Goal: Task Accomplishment & Management: Manage account settings

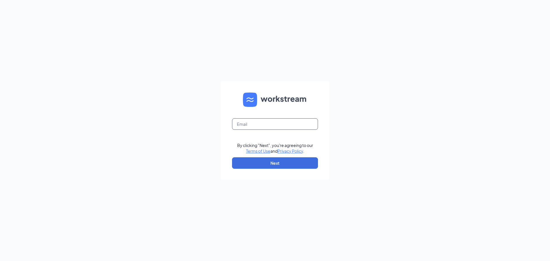
click at [269, 126] on input "text" at bounding box center [275, 123] width 86 height 11
type input "[EMAIL_ADDRESS][DOMAIN_NAME]"
click at [252, 163] on button "Next" at bounding box center [275, 162] width 86 height 11
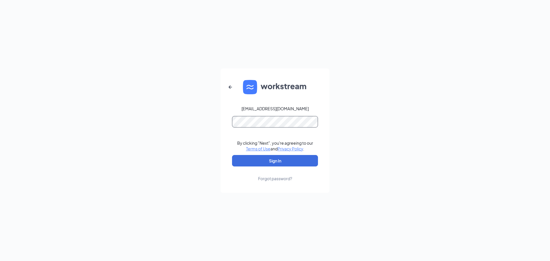
click at [232, 155] on button "Sign In" at bounding box center [275, 160] width 86 height 11
drag, startPoint x: 294, startPoint y: 153, endPoint x: 296, endPoint y: 158, distance: 5.6
click at [294, 153] on form "[EMAIL_ADDRESS][DOMAIN_NAME] By clicking "Next", you're agreeing to our Terms o…" at bounding box center [275, 131] width 109 height 124
click at [296, 160] on button "Sign In" at bounding box center [275, 160] width 86 height 11
click at [280, 161] on button "Sign In" at bounding box center [275, 160] width 86 height 11
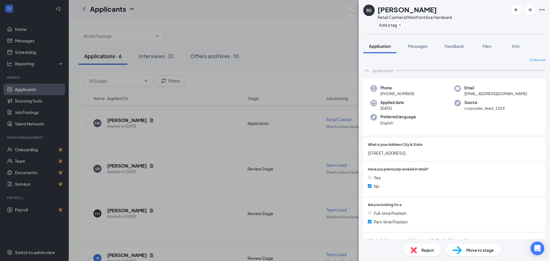
click at [215, 70] on div "RS Ryan Sexton Retail Cashier at Westford Ace Hardware Add a tag Application Me…" at bounding box center [275, 130] width 550 height 261
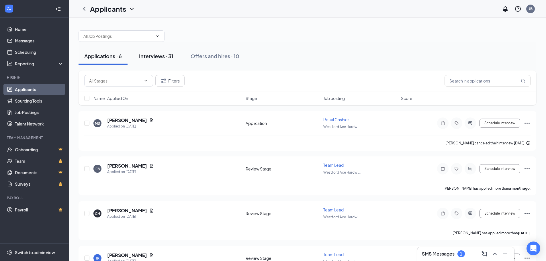
click at [165, 53] on div "Interviews · 31" at bounding box center [156, 55] width 34 height 7
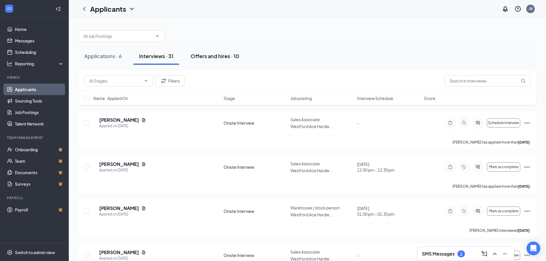
click at [218, 50] on button "Offers and hires · 10" at bounding box center [215, 56] width 60 height 17
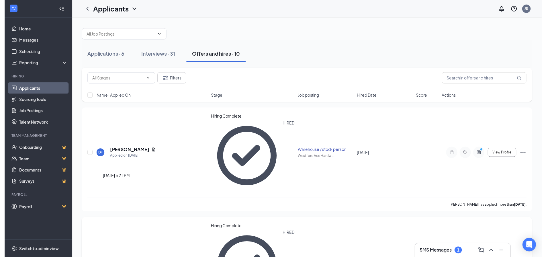
scroll to position [29, 0]
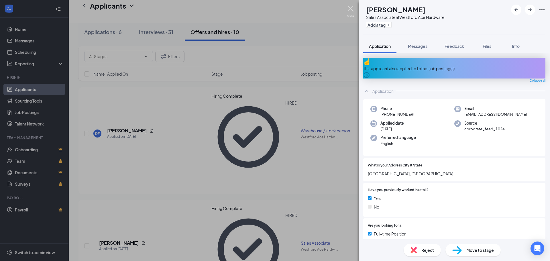
click at [351, 10] on img at bounding box center [350, 11] width 7 height 11
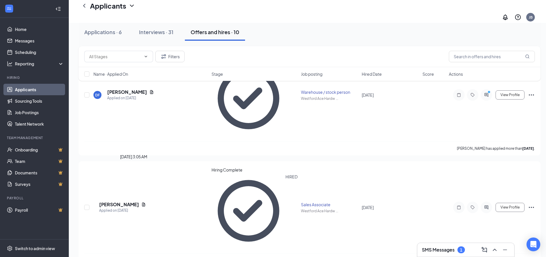
scroll to position [57, 0]
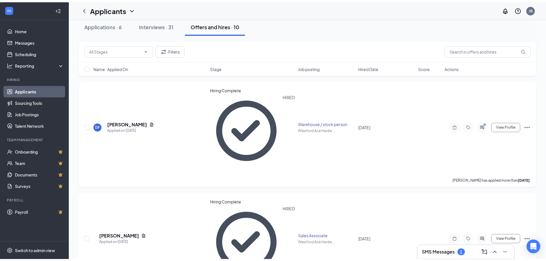
scroll to position [0, 0]
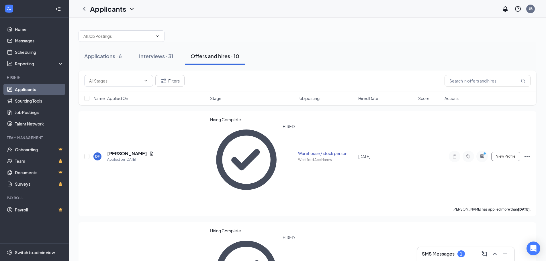
drag, startPoint x: 161, startPoint y: 59, endPoint x: 187, endPoint y: 58, distance: 25.5
click at [161, 59] on div "Interviews · 31" at bounding box center [156, 55] width 34 height 7
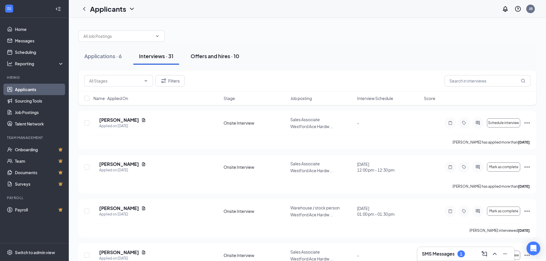
click at [232, 58] on div "Offers and hires · 10" at bounding box center [215, 55] width 49 height 7
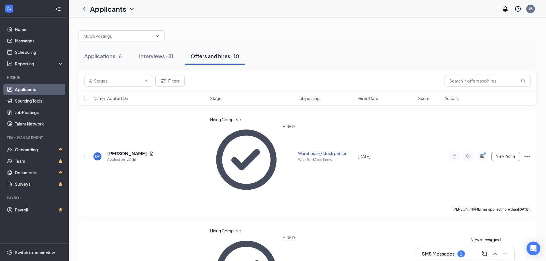
click at [499, 255] on div at bounding box center [504, 253] width 10 height 9
click at [495, 254] on icon "ChevronUp" at bounding box center [494, 254] width 7 height 7
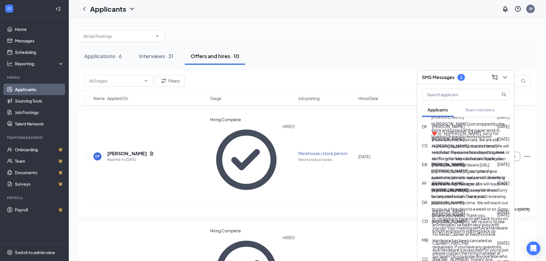
click at [454, 120] on span "Dominic Foti" at bounding box center [447, 117] width 33 height 6
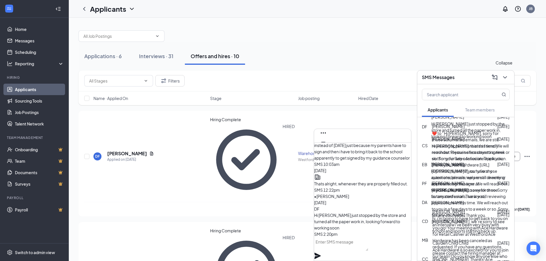
click at [504, 77] on icon "ChevronDown" at bounding box center [505, 77] width 4 height 2
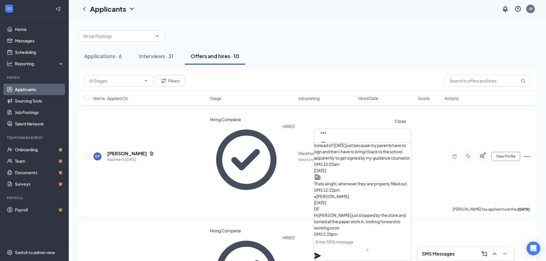
click at [327, 148] on icon "Cross" at bounding box center [323, 151] width 7 height 7
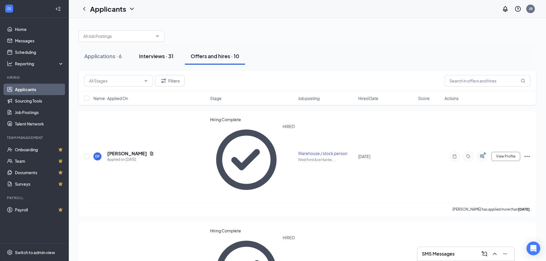
click at [157, 64] on button "Interviews · 31" at bounding box center [156, 56] width 46 height 17
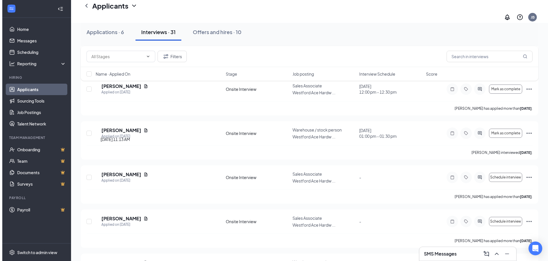
scroll to position [86, 0]
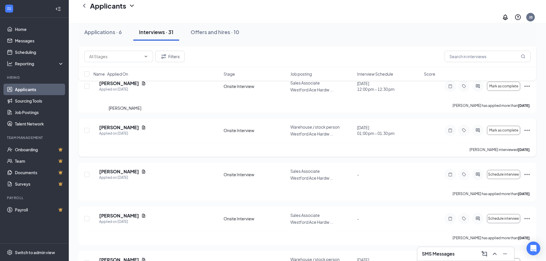
click at [132, 124] on h5 "Kellen Regan" at bounding box center [119, 127] width 40 height 6
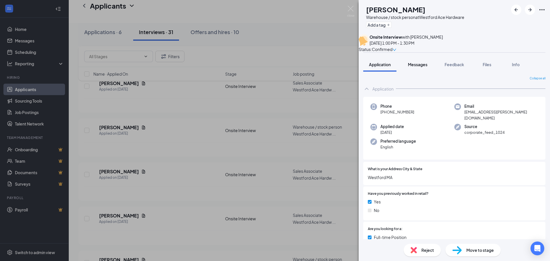
click at [419, 67] on span "Messages" at bounding box center [417, 64] width 19 height 5
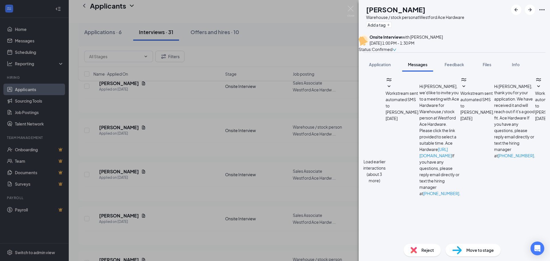
scroll to position [179, 0]
type textarea "h"
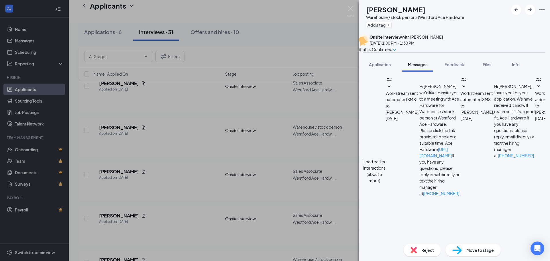
type textarea "Hi, this is Jonathan Babcock. I wanted to contact you to see if you were availa…"
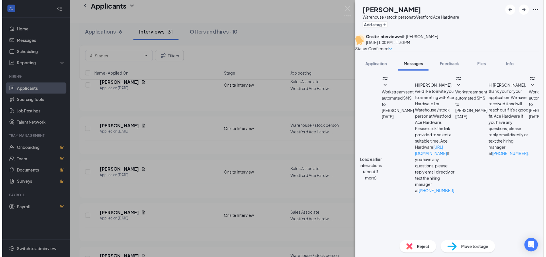
scroll to position [241, 0]
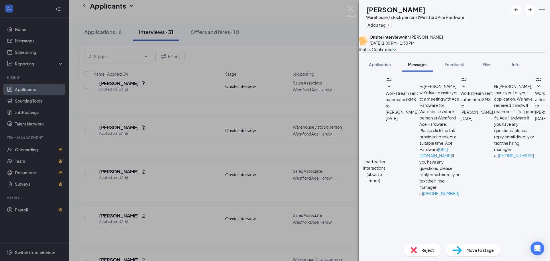
click at [347, 8] on div "KR Kellen Regan Warehouse / stock person at Westford Ace Hardware Add a tag Ons…" at bounding box center [275, 130] width 550 height 261
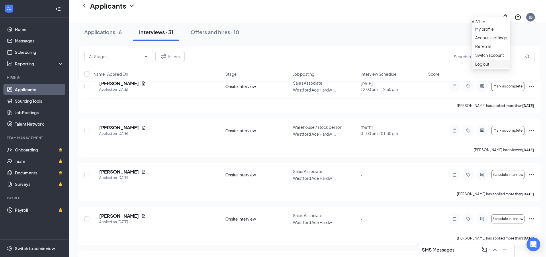
click at [501, 67] on div "Log out" at bounding box center [491, 64] width 32 height 6
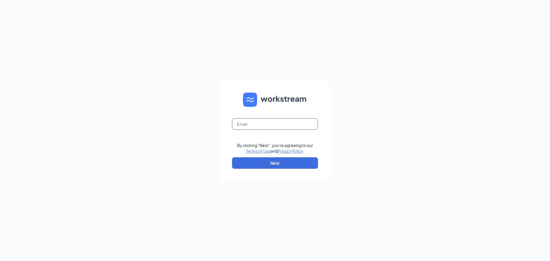
click at [297, 126] on input "text" at bounding box center [275, 123] width 86 height 11
type input "zquirk2@aceatvinc.com"
click at [299, 160] on button "Next" at bounding box center [275, 162] width 86 height 11
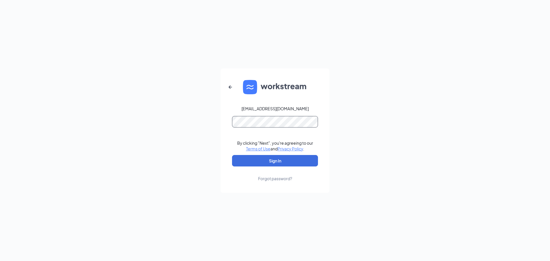
click at [232, 155] on button "Sign In" at bounding box center [275, 160] width 86 height 11
click at [277, 165] on button "Sign In" at bounding box center [275, 160] width 86 height 11
click at [279, 164] on button "Sign In" at bounding box center [275, 160] width 86 height 11
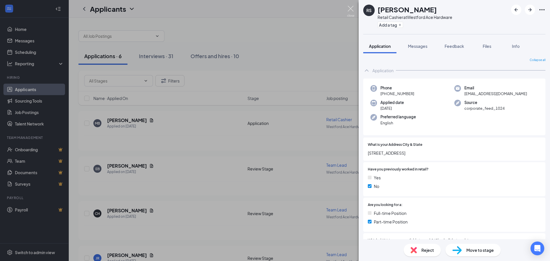
click at [348, 11] on img at bounding box center [350, 11] width 7 height 11
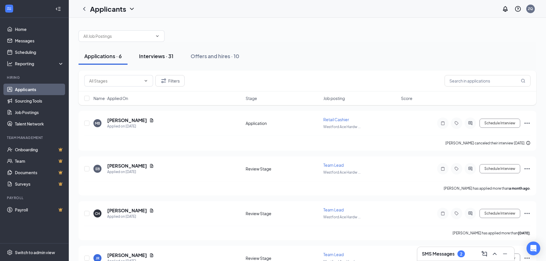
click at [150, 61] on button "Interviews · 31" at bounding box center [156, 56] width 46 height 17
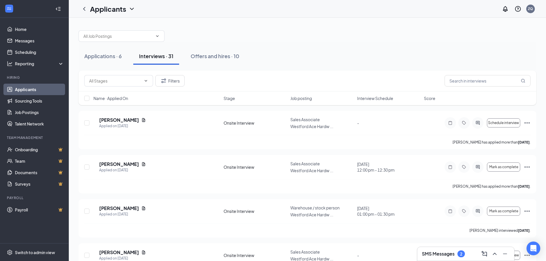
click at [377, 99] on span "Interview Schedule" at bounding box center [375, 98] width 36 height 6
click at [136, 121] on h5 "Michael Murphy" at bounding box center [119, 120] width 40 height 6
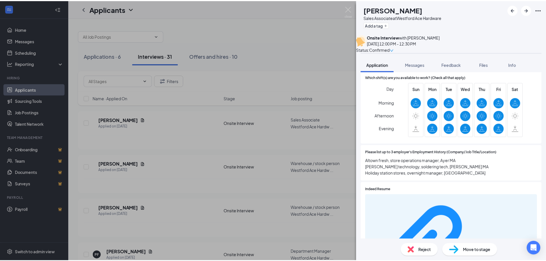
scroll to position [315, 0]
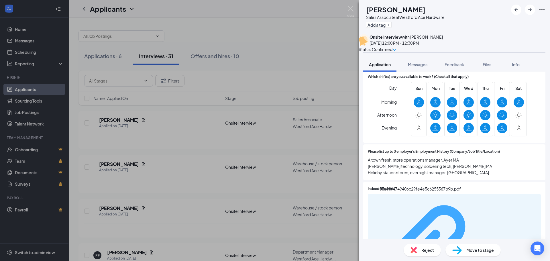
click at [484, 250] on div "03a90f4749406c29fe4e5c6255367b9b.pdf" at bounding box center [511, 252] width 54 height 5
click at [350, 8] on img at bounding box center [350, 11] width 7 height 11
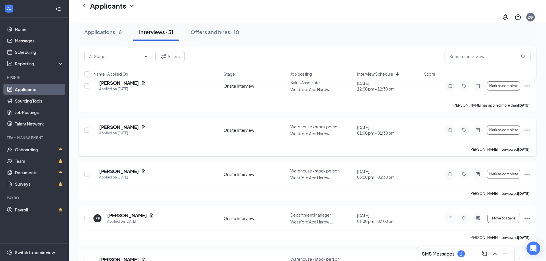
scroll to position [29, 0]
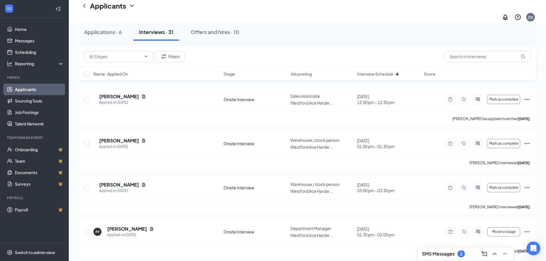
click at [459, 255] on div "2" at bounding box center [461, 254] width 7 height 7
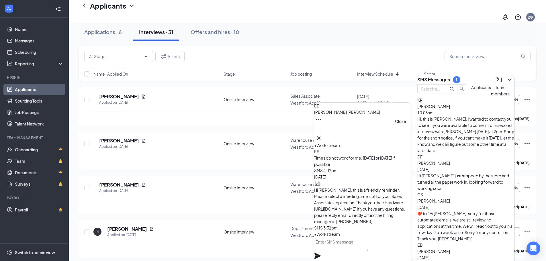
click at [322, 138] on icon "Cross" at bounding box center [318, 138] width 7 height 7
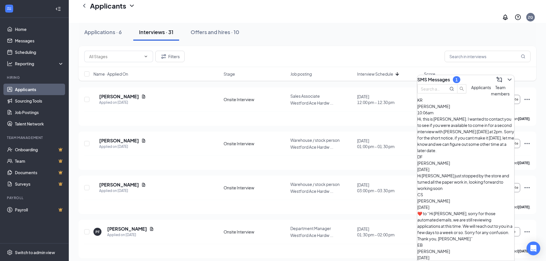
click at [440, 210] on div "​❤️​ to “ Hi Cassandra, sorry for those automated emails, we are still reviewin…" at bounding box center [465, 226] width 97 height 32
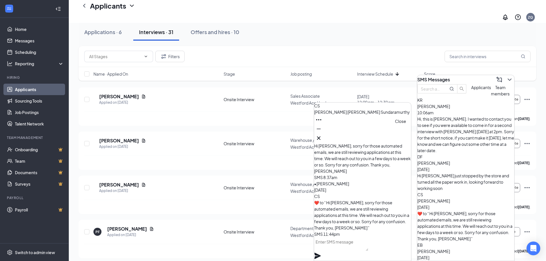
click at [322, 136] on icon "Cross" at bounding box center [318, 138] width 7 height 7
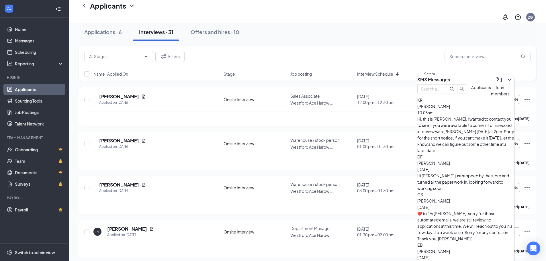
click at [469, 128] on div "Hi, this is Jonathan Babcock. I wanted to contact you to see if you were availa…" at bounding box center [465, 135] width 97 height 38
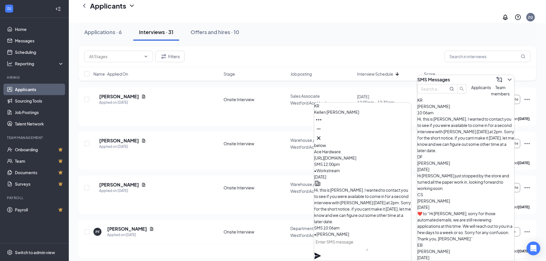
click at [383, 52] on div "Filters" at bounding box center [307, 56] width 446 height 11
click at [528, 13] on div "ZQ" at bounding box center [530, 17] width 9 height 9
click at [480, 67] on div "Log out" at bounding box center [487, 64] width 32 height 6
